Goal: Task Accomplishment & Management: Use online tool/utility

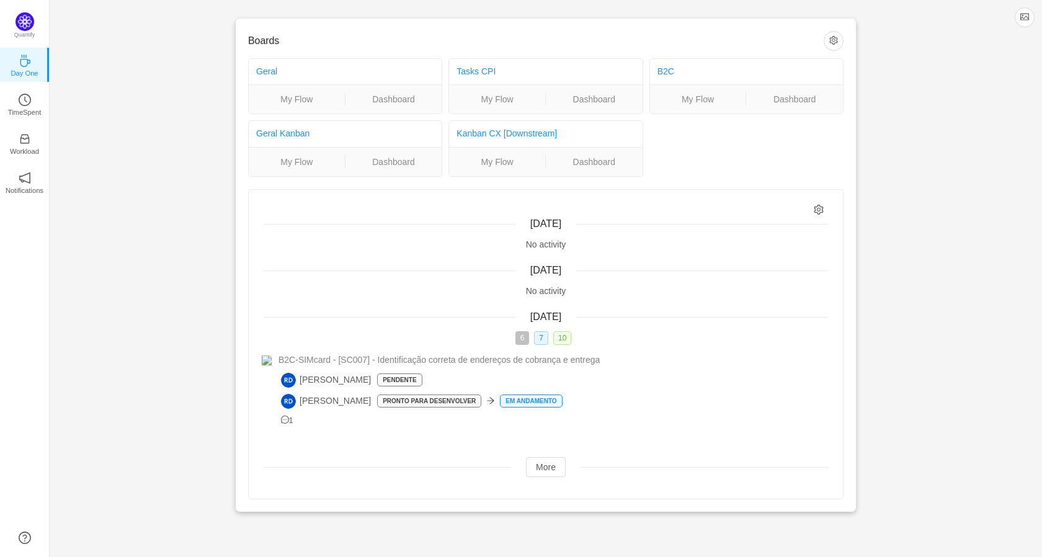
click at [160, 200] on div "Boards Geral My Flow Dashboard Tasks CPI My Flow Dashboard B2C My Flow Dashboar…" at bounding box center [546, 266] width 993 height 532
click at [31, 104] on link "TimeSpent" at bounding box center [25, 103] width 12 height 12
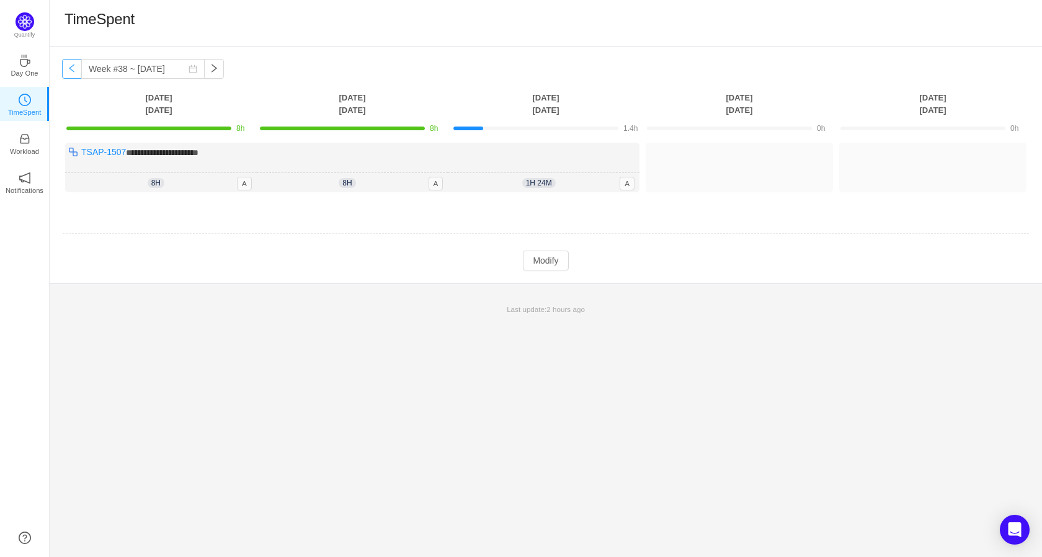
click at [74, 72] on button "button" at bounding box center [72, 69] width 20 height 20
type input "Week #37 ~ [DATE]"
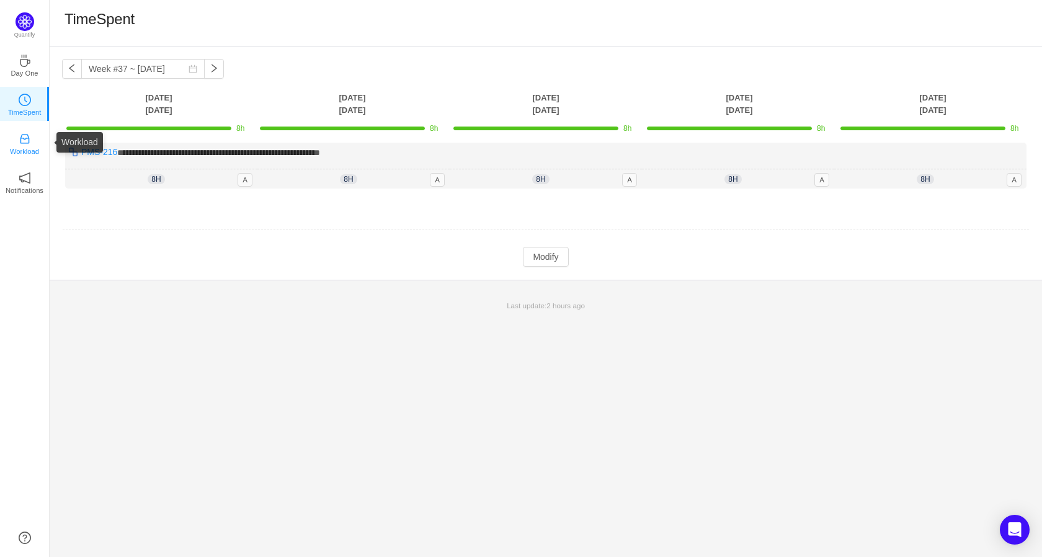
click at [31, 141] on link "Workload" at bounding box center [25, 142] width 12 height 12
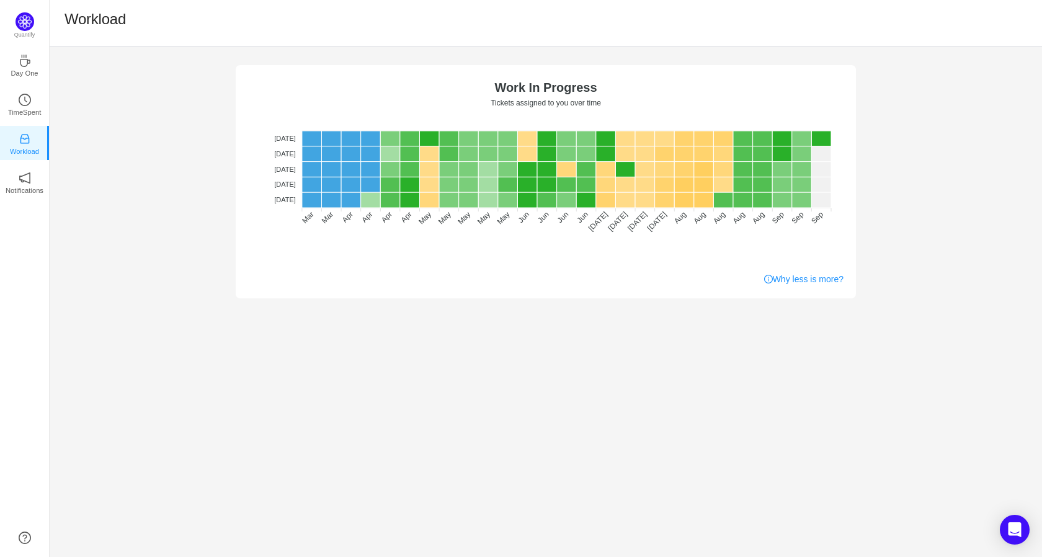
click at [575, 363] on div "No data No WIP Optimal (1-4) High (5-10) Overburdened (10+) Work In Progress Ti…" at bounding box center [546, 302] width 993 height 511
click at [473, 144] on rect at bounding box center [469, 139] width 20 height 16
click at [332, 157] on rect at bounding box center [331, 154] width 20 height 16
click at [357, 153] on rect at bounding box center [351, 154] width 20 height 16
click at [28, 102] on icon "icon: clock-circle" at bounding box center [25, 100] width 12 height 12
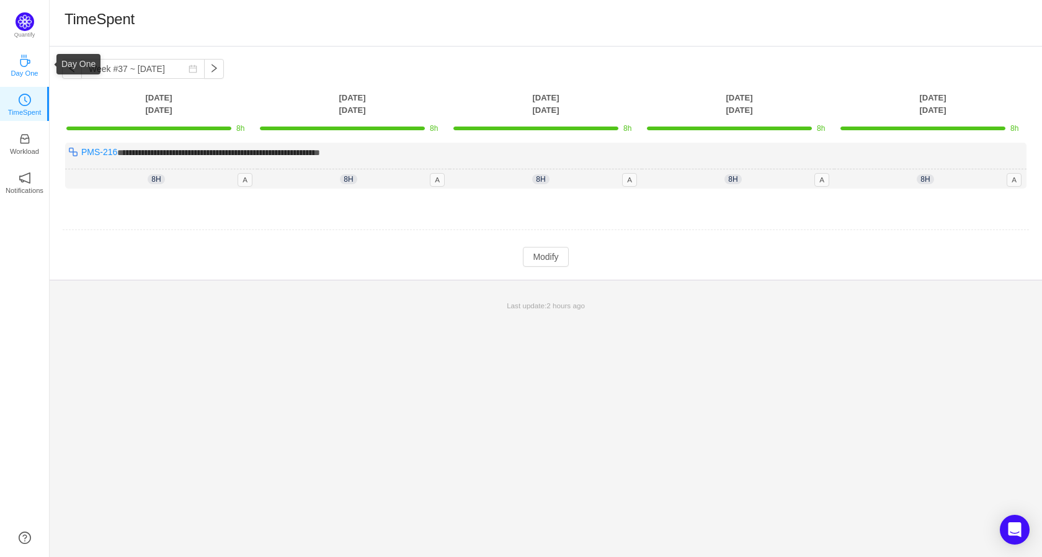
click at [36, 71] on p "Day One" at bounding box center [24, 73] width 27 height 11
